Goal: Find contact information: Find contact information

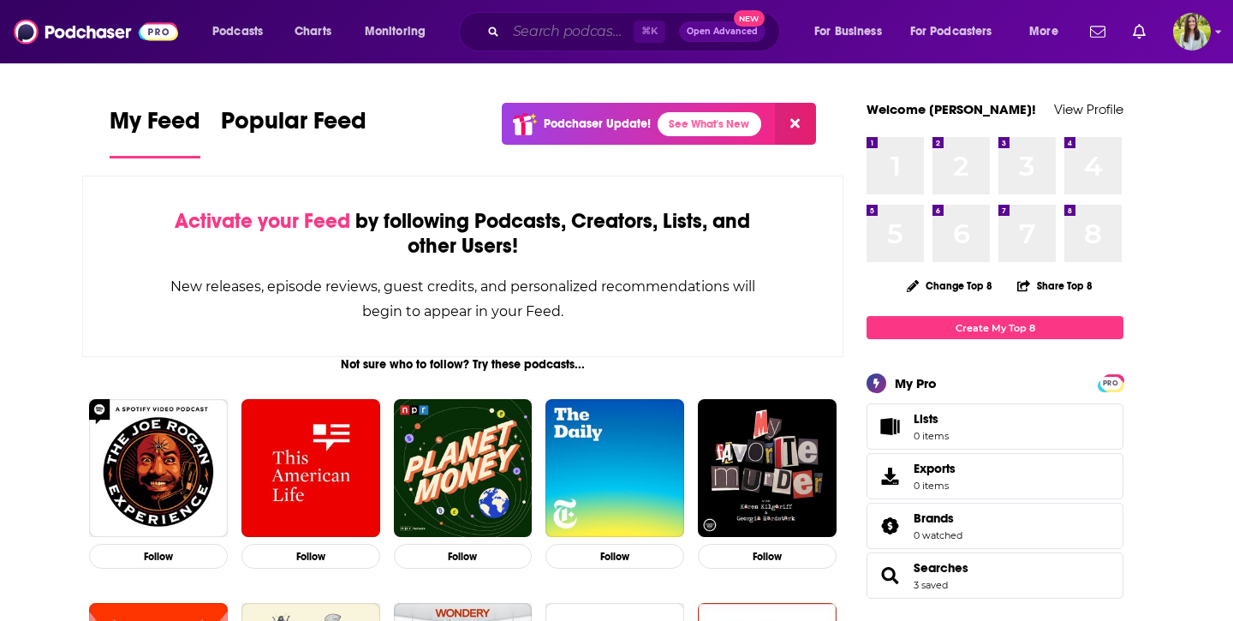
click at [520, 34] on input "Search podcasts, credits, & more..." at bounding box center [570, 31] width 128 height 27
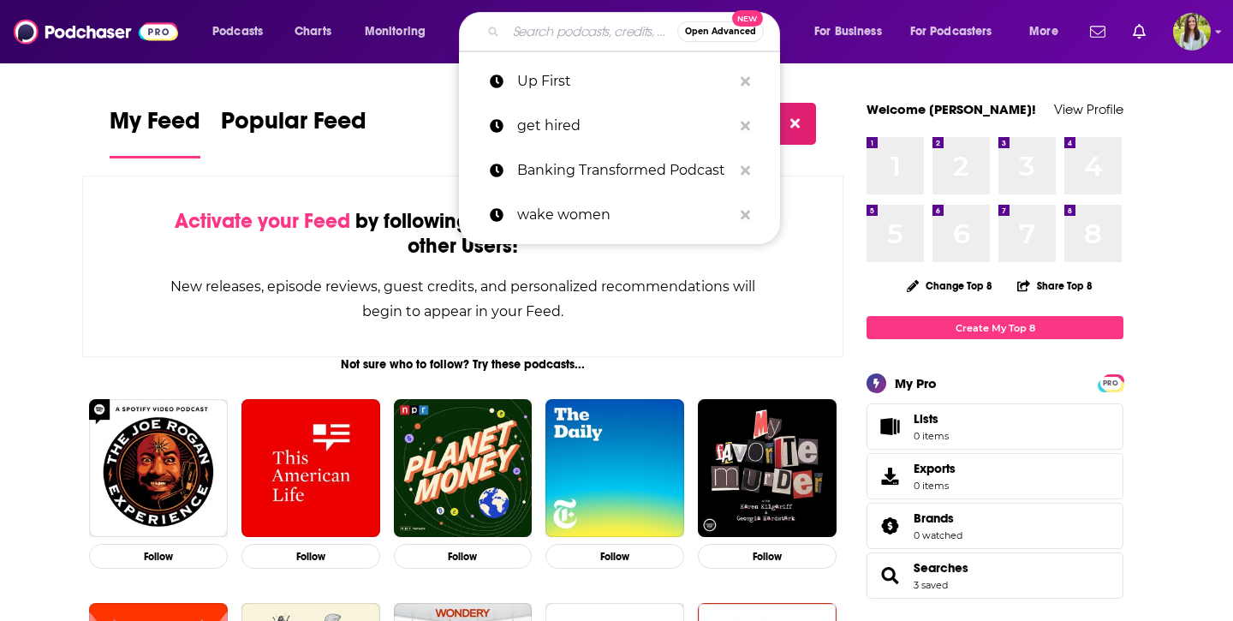
paste input "Viewsroom"
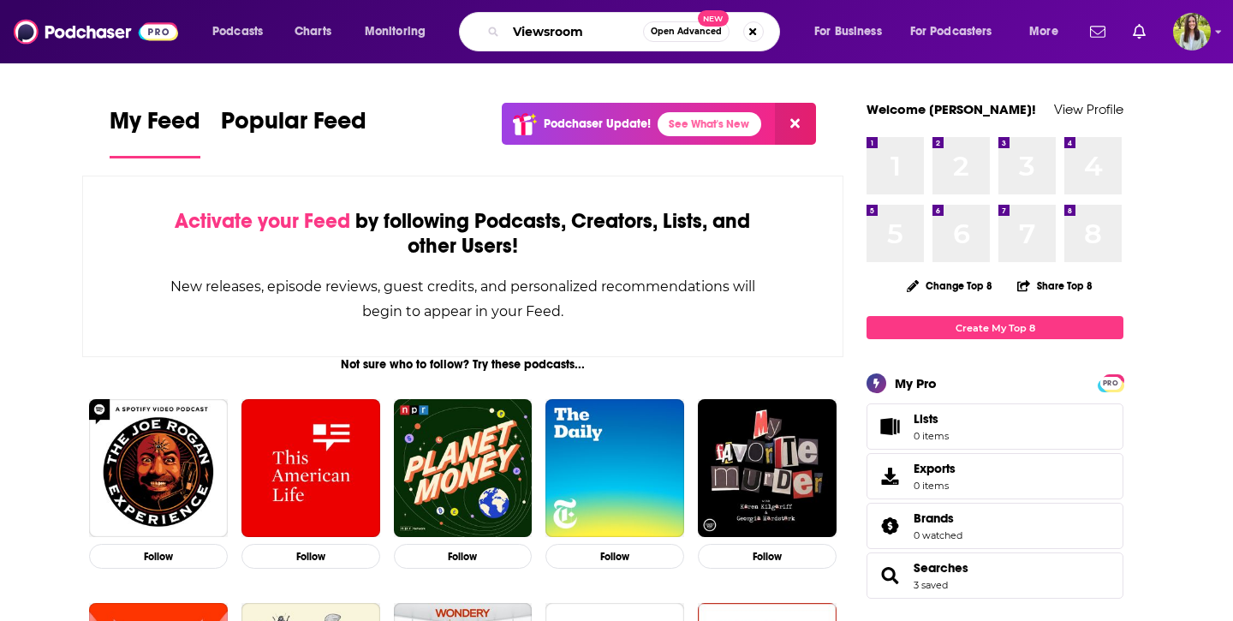
type input "Viewsroom"
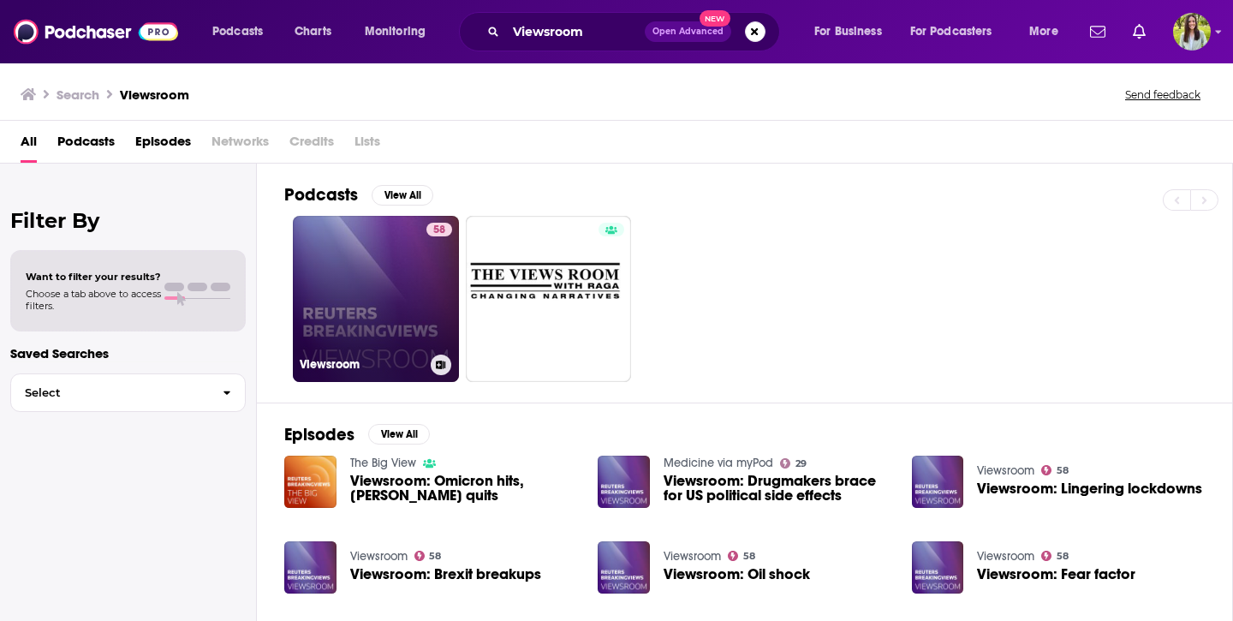
click at [398, 295] on link "58 Viewsroom" at bounding box center [376, 299] width 166 height 166
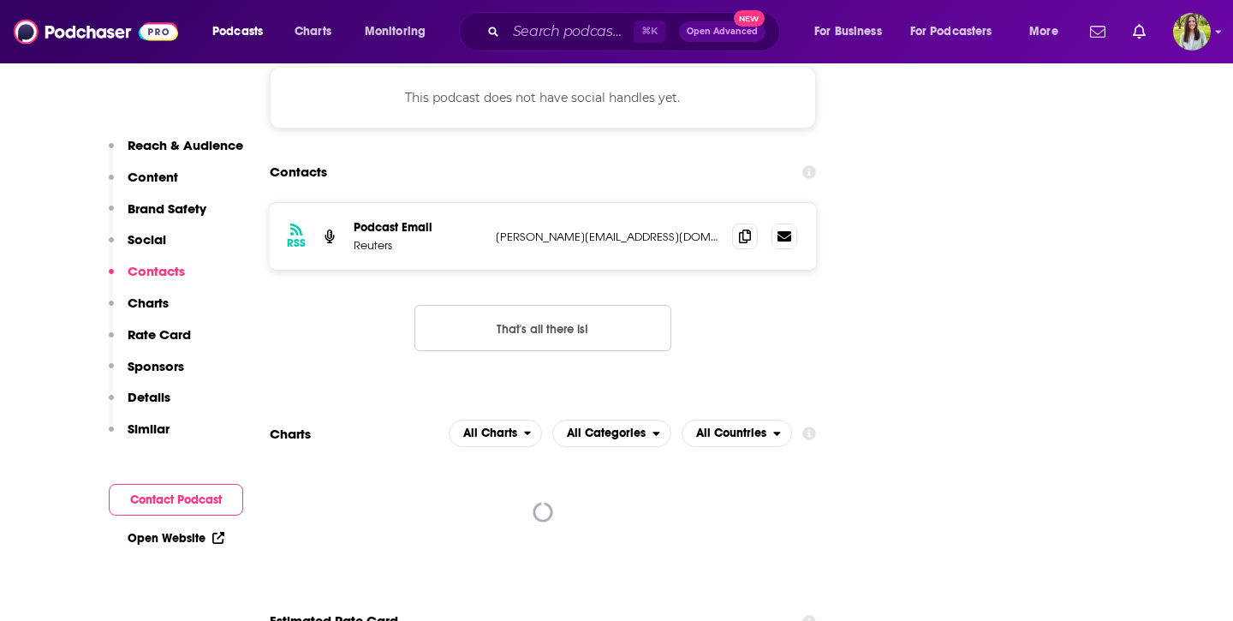
scroll to position [1604, 0]
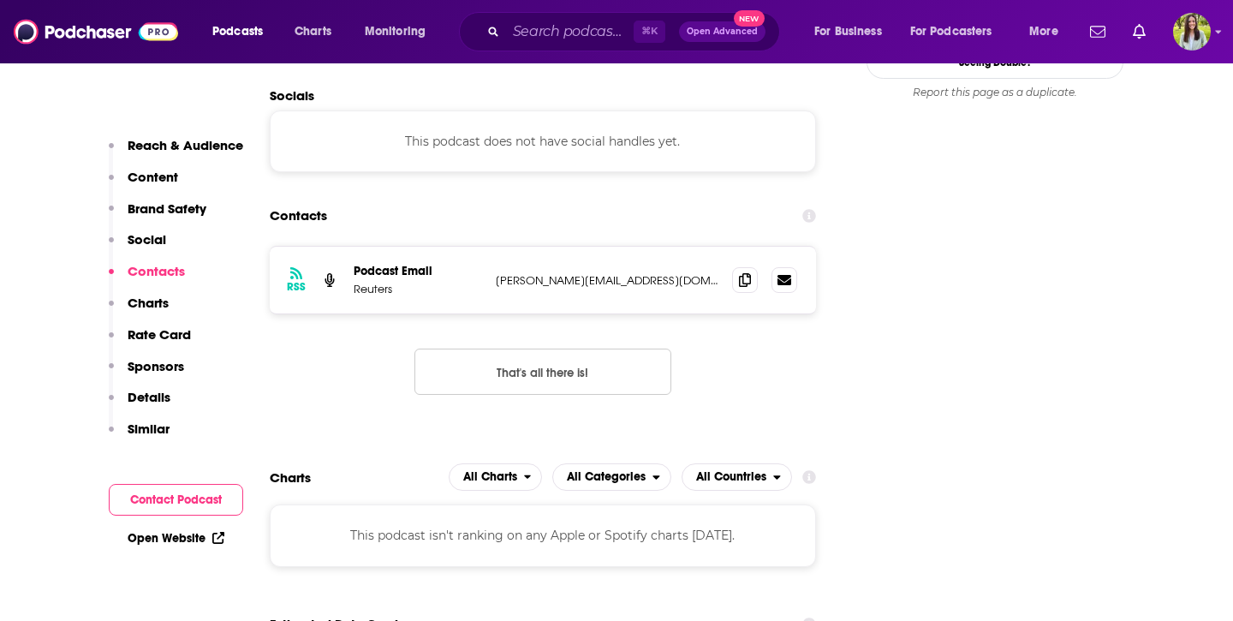
drag, startPoint x: 495, startPoint y: 234, endPoint x: 685, endPoint y: 220, distance: 190.6
click at [685, 247] on div "RSS Podcast Email Reuters [PERSON_NAME][EMAIL_ADDRESS][DOMAIN_NAME] [DOMAIN_NAM…" at bounding box center [543, 280] width 546 height 67
click at [697, 273] on p "[PERSON_NAME][EMAIL_ADDRESS][DOMAIN_NAME]" at bounding box center [607, 280] width 223 height 15
drag, startPoint x: 494, startPoint y: 235, endPoint x: 567, endPoint y: 235, distance: 72.8
click at [567, 247] on div "RSS Podcast Email Reuters [PERSON_NAME][EMAIL_ADDRESS][DOMAIN_NAME] [DOMAIN_NAM…" at bounding box center [543, 280] width 546 height 67
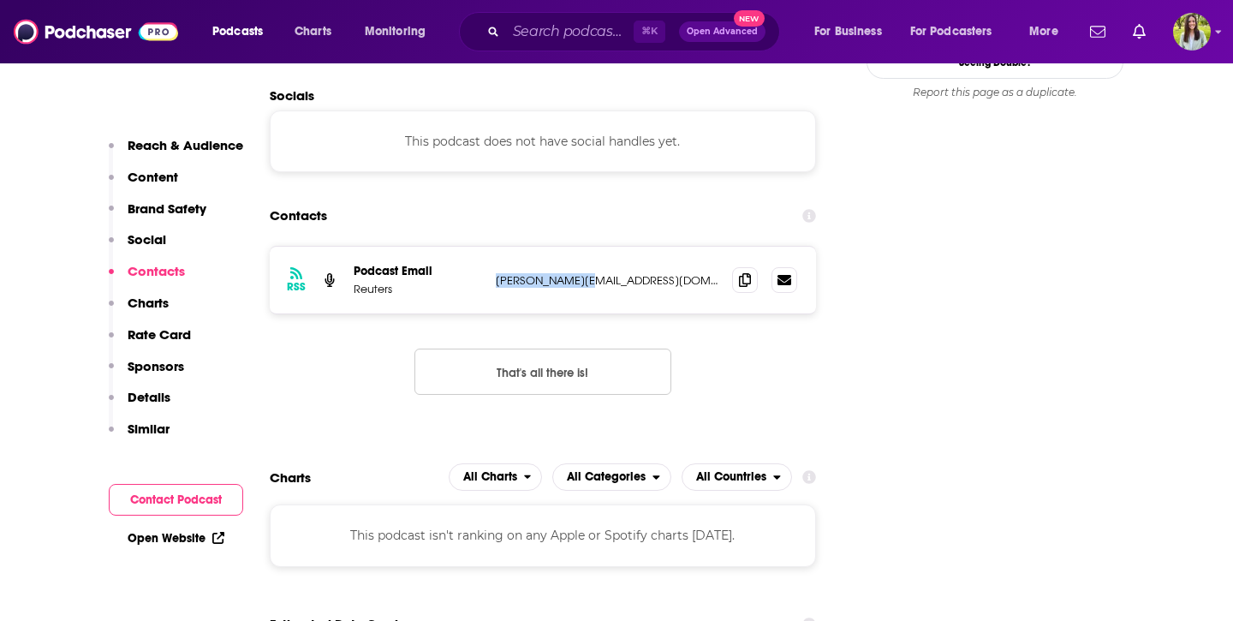
copy p "[PERSON_NAME].[PERSON_NAME]"
